Goal: Complete application form

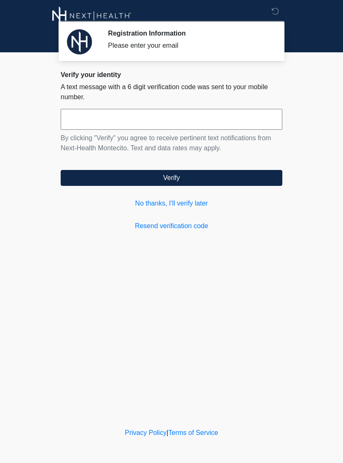
click at [229, 115] on input "text" at bounding box center [172, 119] width 222 height 21
type input "******"
click at [239, 175] on button "Verify" at bounding box center [172, 178] width 222 height 16
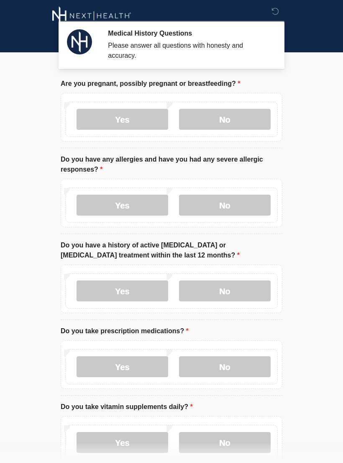
click at [250, 117] on label "No" at bounding box center [225, 119] width 92 height 21
click at [245, 200] on label "No" at bounding box center [225, 205] width 92 height 21
click at [248, 293] on label "No" at bounding box center [225, 290] width 92 height 21
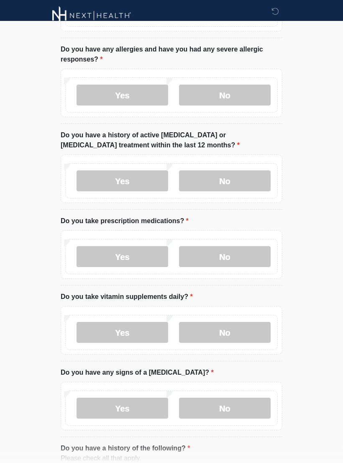
scroll to position [110, 0]
click at [250, 255] on label "No" at bounding box center [225, 256] width 92 height 21
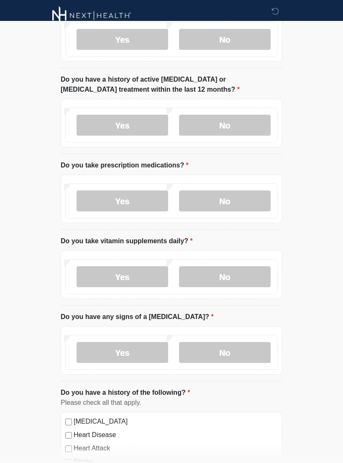
scroll to position [214, 0]
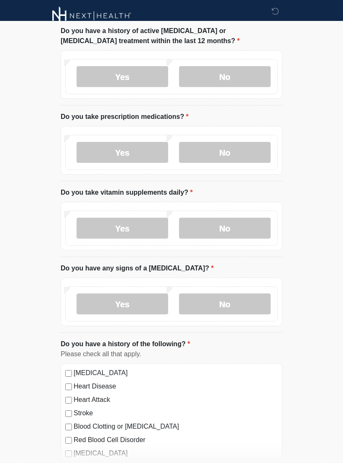
click at [151, 223] on label "Yes" at bounding box center [123, 228] width 92 height 21
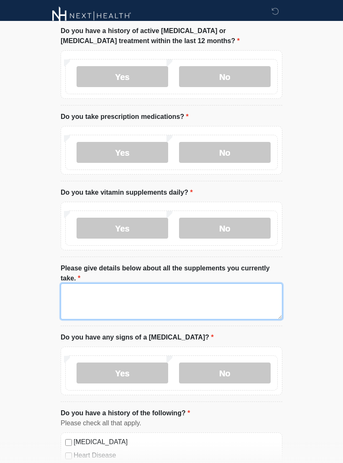
click at [229, 303] on textarea "Please give details below about all the supplements you currently take." at bounding box center [172, 301] width 222 height 36
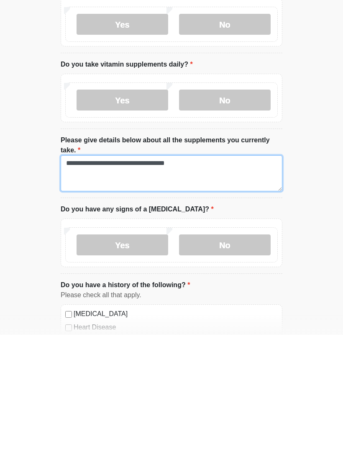
type textarea "**********"
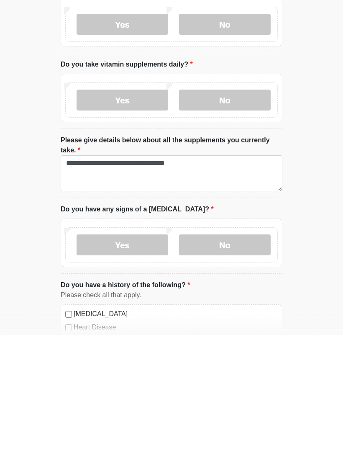
click at [219, 363] on label "No" at bounding box center [225, 373] width 92 height 21
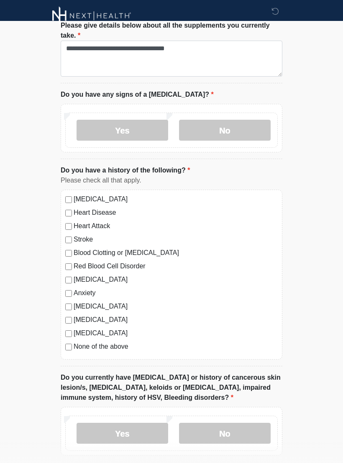
scroll to position [459, 0]
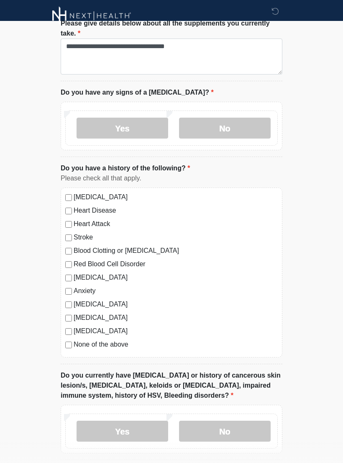
click at [113, 342] on label "None of the above" at bounding box center [176, 344] width 204 height 10
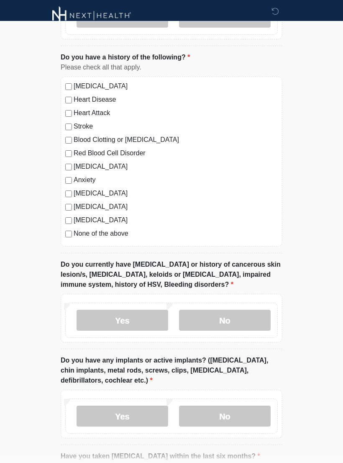
scroll to position [615, 0]
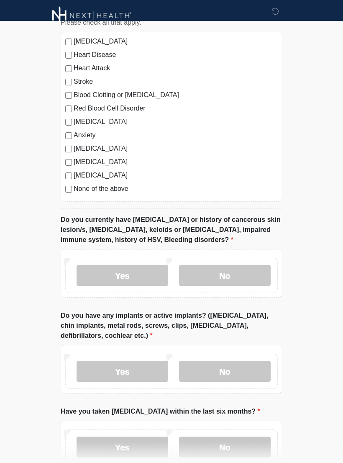
click at [244, 275] on label "No" at bounding box center [225, 275] width 92 height 21
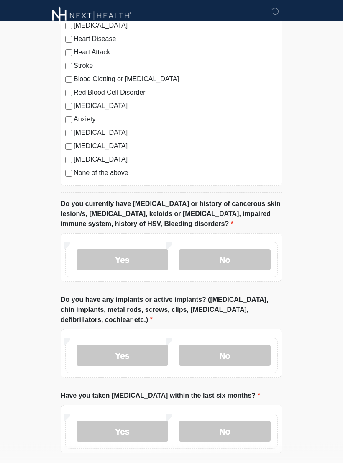
scroll to position [681, 0]
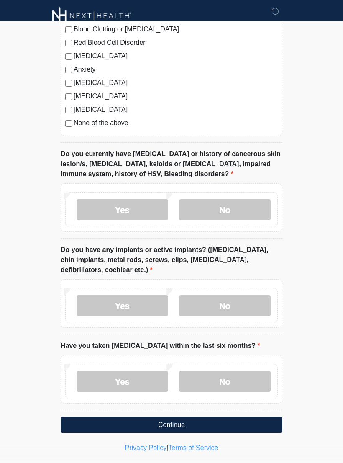
click at [244, 306] on label "No" at bounding box center [225, 305] width 92 height 21
click at [242, 383] on label "No" at bounding box center [225, 381] width 92 height 21
click at [249, 419] on button "Continue" at bounding box center [172, 425] width 222 height 16
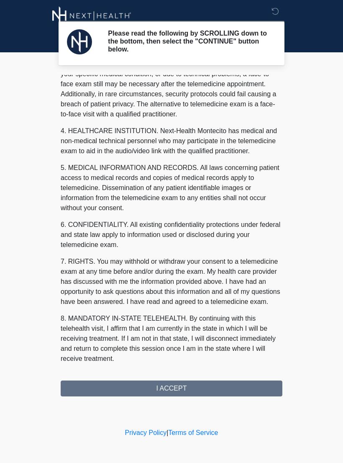
scroll to position [190, 0]
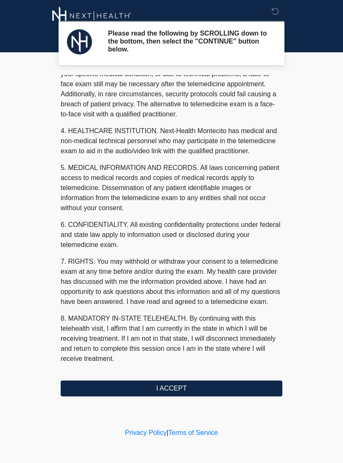
click at [190, 386] on button "I ACCEPT" at bounding box center [172, 389] width 222 height 16
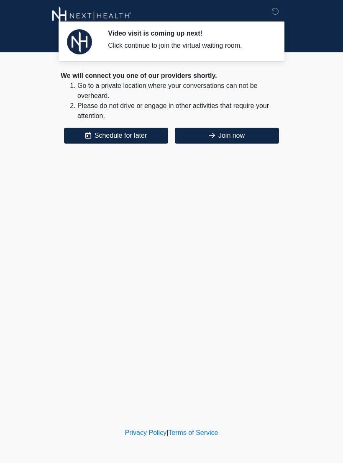
click at [234, 136] on button "Join now" at bounding box center [227, 136] width 104 height 16
